Goal: Contribute content: Contribute content

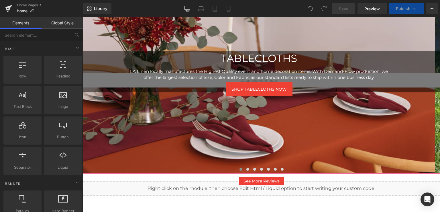
scroll to position [30, 0]
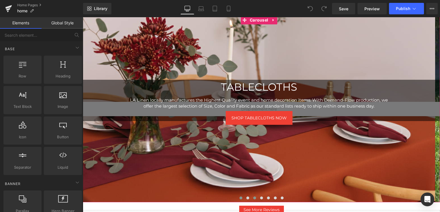
click at [253, 199] on span at bounding box center [254, 197] width 3 height 3
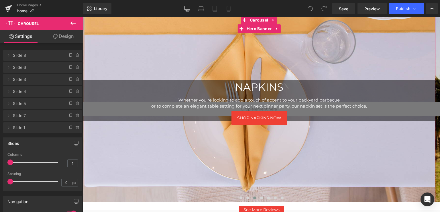
click at [248, 69] on div at bounding box center [259, 109] width 353 height 186
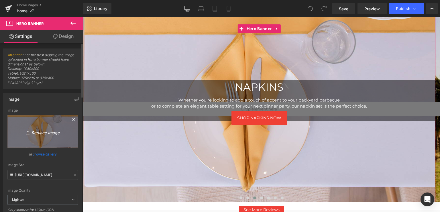
click at [34, 131] on icon "Replace Image" at bounding box center [43, 131] width 46 height 7
type input "C:\fakepath\la linen napkin and table runner emerald green.jpg"
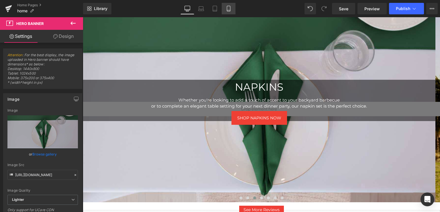
click at [229, 9] on icon at bounding box center [229, 9] width 6 height 6
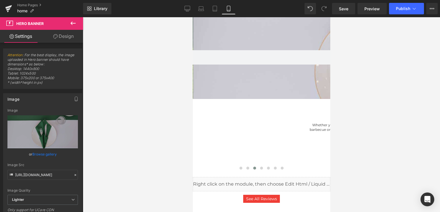
scroll to position [0, 0]
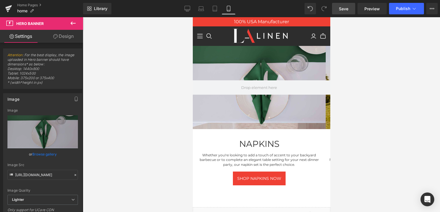
click at [346, 7] on span "Save" at bounding box center [343, 9] width 9 height 6
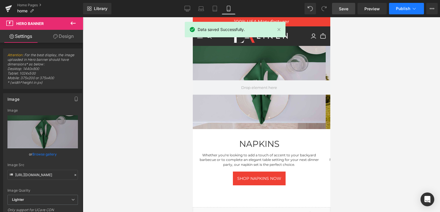
click at [405, 8] on span "Publish" at bounding box center [403, 8] width 14 height 5
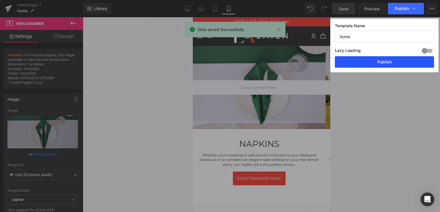
click at [386, 60] on button "Publish" at bounding box center [384, 61] width 99 height 11
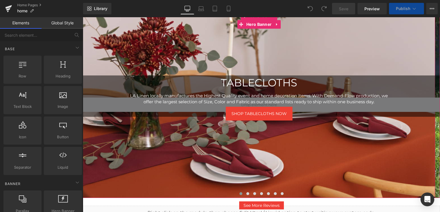
scroll to position [91, 0]
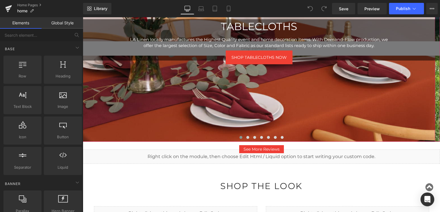
click at [285, 99] on div at bounding box center [259, 48] width 353 height 186
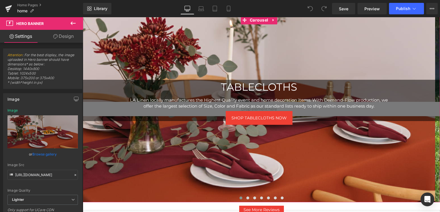
scroll to position [0, 0]
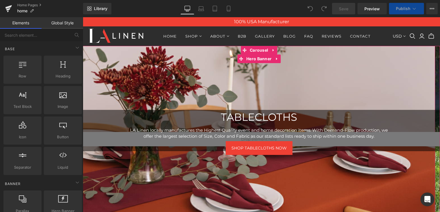
scroll to position [30, 0]
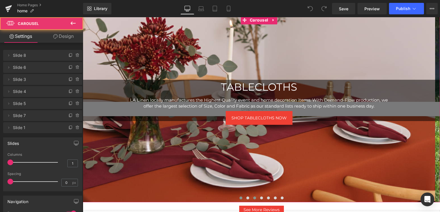
click at [253, 198] on span at bounding box center [254, 197] width 3 height 3
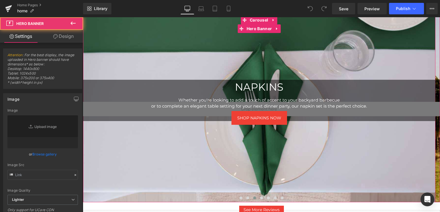
click at [220, 170] on div at bounding box center [259, 109] width 353 height 186
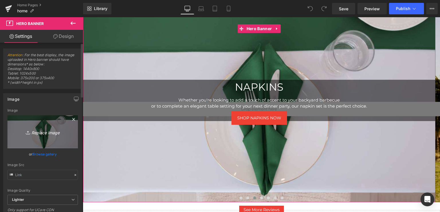
click at [42, 132] on icon "Replace Image" at bounding box center [43, 131] width 46 height 7
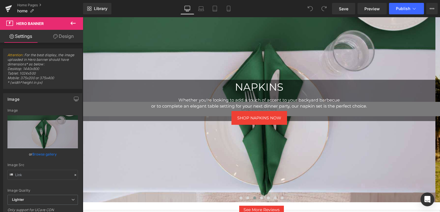
type input "C:\fakepath\emerald green napkin la linen.png"
click at [225, 8] on link "Mobile" at bounding box center [229, 8] width 14 height 11
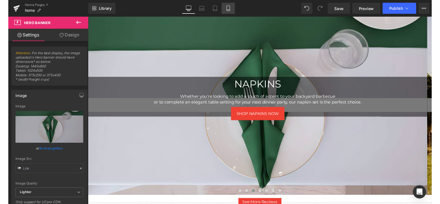
scroll to position [0, 0]
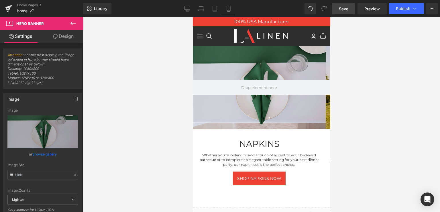
click at [348, 11] on span "Save" at bounding box center [343, 9] width 9 height 6
click at [407, 7] on span "Publish" at bounding box center [403, 8] width 14 height 5
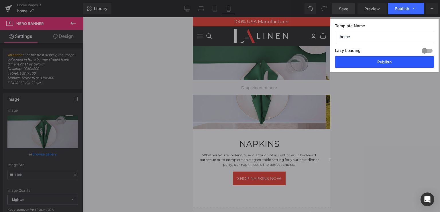
click at [383, 60] on button "Publish" at bounding box center [384, 61] width 99 height 11
